Goal: Task Accomplishment & Management: Manage account settings

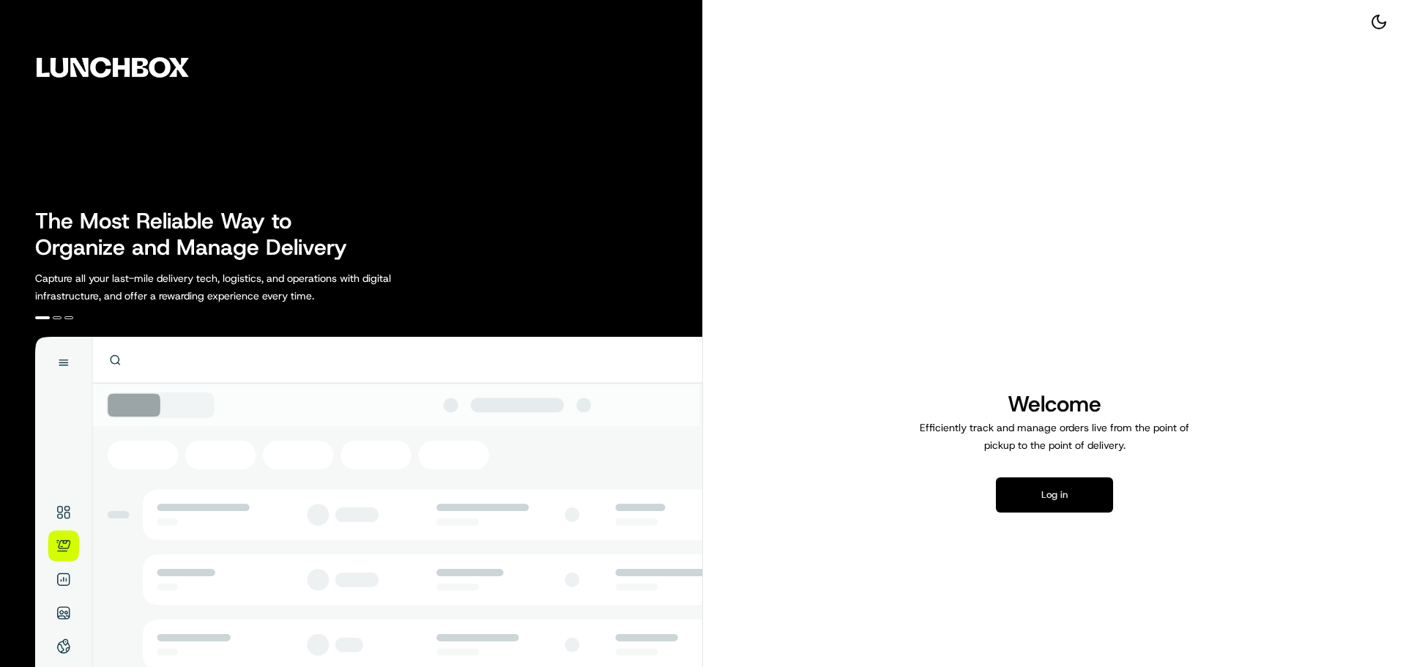
click at [1078, 500] on button "Log in" at bounding box center [1054, 494] width 117 height 35
